Goal: Entertainment & Leisure: Consume media (video, audio)

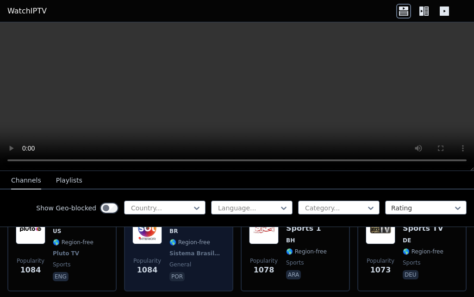
scroll to position [1758, 0]
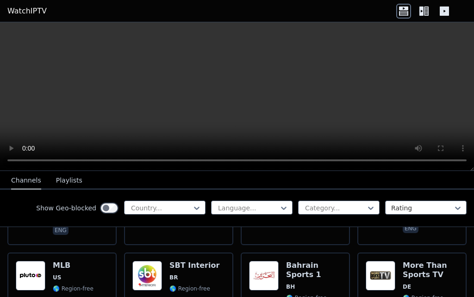
click at [68, 172] on button "Playlists" at bounding box center [69, 181] width 26 height 18
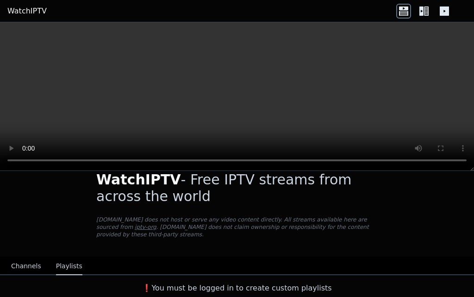
scroll to position [8, 0]
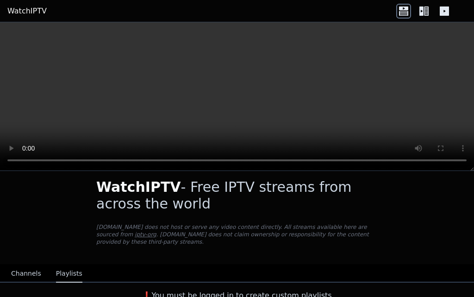
click at [19, 265] on button "Channels" at bounding box center [26, 274] width 30 height 18
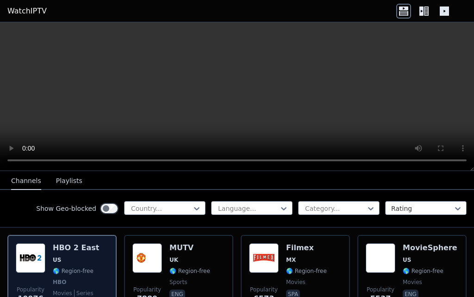
scroll to position [55, 0]
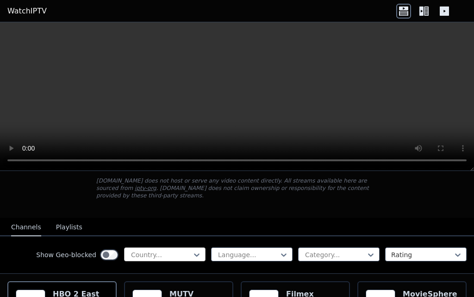
click at [183, 251] on div at bounding box center [161, 254] width 62 height 9
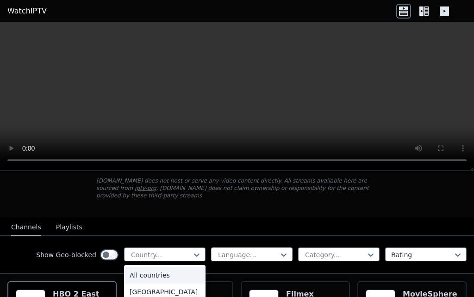
click at [219, 250] on div at bounding box center [248, 254] width 62 height 9
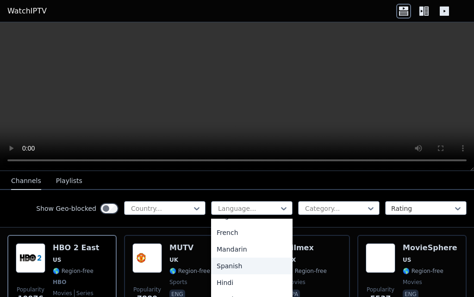
scroll to position [93, 0]
click at [229, 268] on div "Portuguese" at bounding box center [251, 269] width 81 height 17
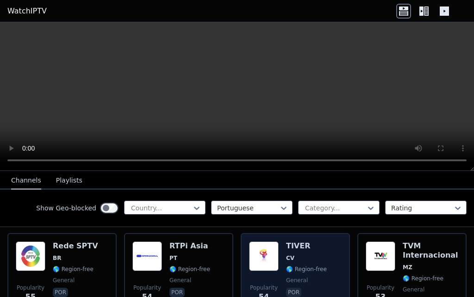
scroll to position [1396, 0]
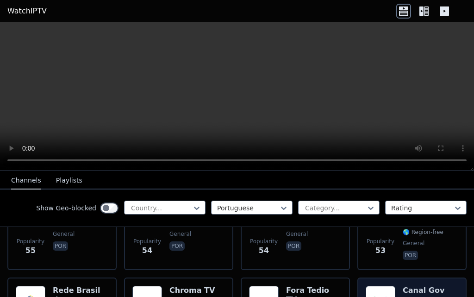
click at [409, 285] on h6 "Canal Gov" at bounding box center [424, 289] width 42 height 9
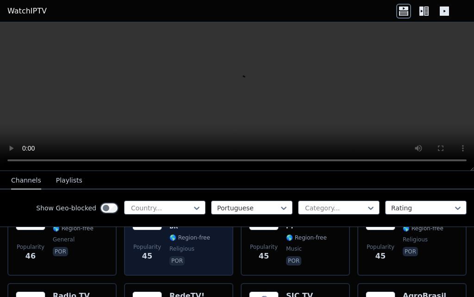
scroll to position [1674, 0]
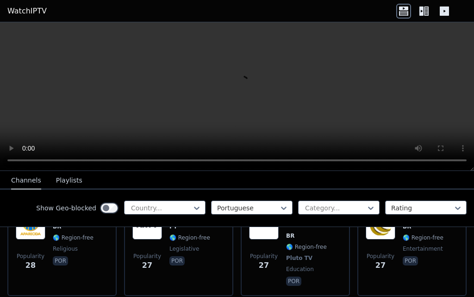
scroll to position [2229, 0]
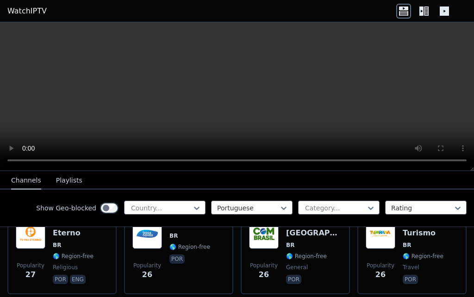
click at [428, 8] on icon at bounding box center [426, 10] width 5 height 9
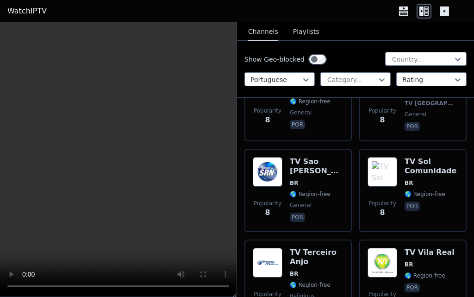
scroll to position [9165, 0]
